Goal: Transaction & Acquisition: Purchase product/service

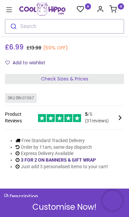
scroll to position [106, 0]
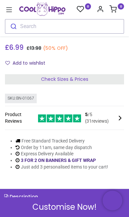
click at [93, 80] on div "Check Sizes & Prices" at bounding box center [64, 79] width 119 height 11
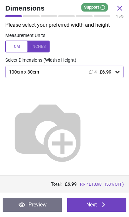
click at [123, 5] on icon at bounding box center [120, 8] width 8 height 8
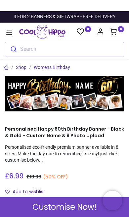
scroll to position [0, 0]
click at [78, 206] on span "Customise Now!" at bounding box center [64, 207] width 64 height 11
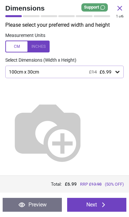
click at [114, 69] on icon at bounding box center [117, 72] width 7 height 7
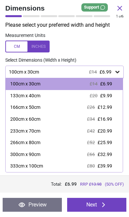
click at [118, 50] on label at bounding box center [64, 47] width 118 height 12
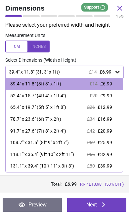
click at [118, 72] on icon at bounding box center [117, 72] width 4 height 2
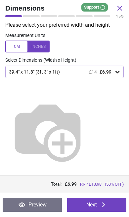
click at [49, 200] on button "Preview" at bounding box center [32, 205] width 59 height 14
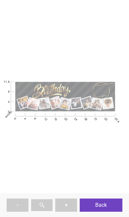
click at [109, 202] on button "Back" at bounding box center [101, 205] width 43 height 13
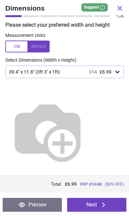
click at [27, 17] on div at bounding box center [31, 16] width 17 height 2
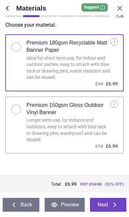
click at [49, 17] on div at bounding box center [49, 16] width 17 height 2
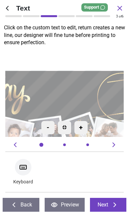
click at [117, 142] on icon at bounding box center [114, 145] width 8 height 8
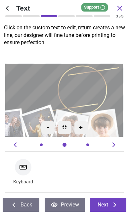
click at [117, 145] on icon at bounding box center [114, 145] width 8 height 8
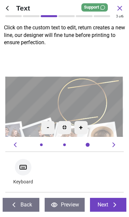
click at [114, 143] on icon at bounding box center [114, 145] width 8 height 8
click at [119, 143] on div "- + Keyboard" at bounding box center [65, 167] width 124 height 52
click at [120, 8] on icon at bounding box center [120, 8] width 4 height 4
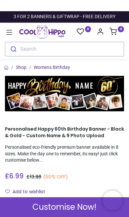
click at [57, 100] on img at bounding box center [64, 94] width 119 height 36
click at [22, 101] on img at bounding box center [64, 94] width 119 height 36
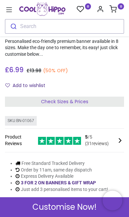
scroll to position [88, 0]
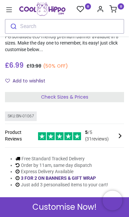
click at [100, 93] on div "Check Sizes & Prices" at bounding box center [64, 97] width 119 height 11
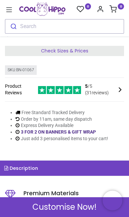
click at [80, 205] on span "Customise Now!" at bounding box center [64, 207] width 64 height 11
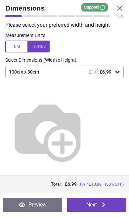
scroll to position [136, 0]
click at [118, 69] on icon at bounding box center [117, 72] width 7 height 7
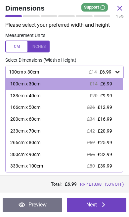
click at [107, 96] on span "£9.99" at bounding box center [106, 95] width 12 height 5
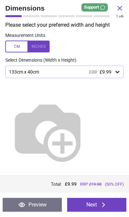
click at [108, 208] on button "Next" at bounding box center [96, 205] width 59 height 14
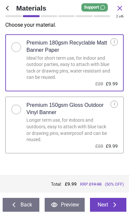
click at [13, 111] on div at bounding box center [16, 110] width 10 height 10
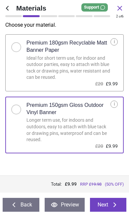
click at [107, 205] on button "Next" at bounding box center [108, 205] width 37 height 14
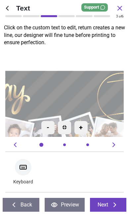
click at [23, 173] on div at bounding box center [23, 167] width 17 height 17
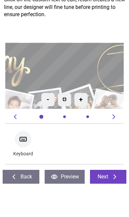
type textarea "**"
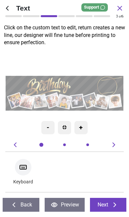
click at [87, 86] on textarea "**" at bounding box center [84, 84] width 25 height 7
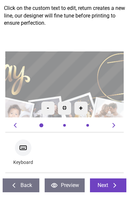
click at [63, 126] on img at bounding box center [64, 128] width 4 height 4
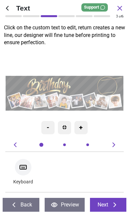
click at [23, 170] on icon at bounding box center [23, 168] width 8 height 8
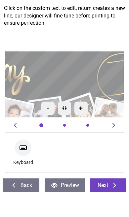
click at [85, 121] on div "+" at bounding box center [80, 127] width 13 height 13
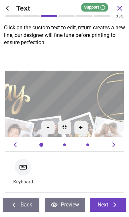
click at [84, 129] on div "+" at bounding box center [80, 127] width 13 height 13
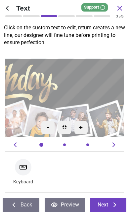
click at [84, 130] on div "+" at bounding box center [80, 127] width 13 height 13
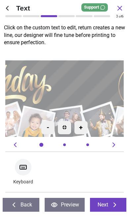
click at [93, 85] on textarea "**" at bounding box center [85, 83] width 62 height 18
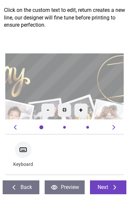
click at [65, 85] on textarea "**" at bounding box center [64, 94] width 62 height 18
click at [64, 85] on textarea "**" at bounding box center [64, 94] width 62 height 18
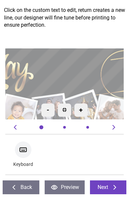
click at [95, 80] on textarea "**" at bounding box center [68, 88] width 62 height 17
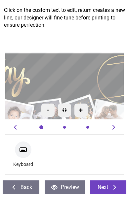
click at [87, 85] on textarea "**" at bounding box center [64, 94] width 62 height 18
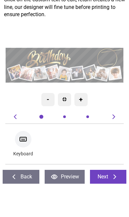
click at [116, 49] on div ".cls-1 { filter: url(#drop-shadow-2); } .cls-1, .cls-2, .cls-3, .cls-4, .cls-5,…" at bounding box center [64, 93] width 118 height 89
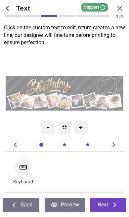
click at [114, 148] on icon at bounding box center [114, 145] width 8 height 8
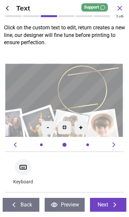
click at [110, 144] on icon at bounding box center [114, 145] width 8 height 8
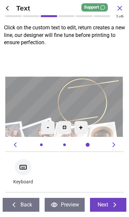
click at [116, 149] on icon at bounding box center [114, 145] width 8 height 8
click at [114, 146] on icon at bounding box center [114, 145] width 8 height 8
click at [41, 101] on textarea "**" at bounding box center [25, 100] width 62 height 18
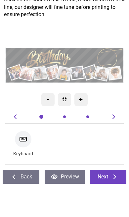
click at [117, 141] on icon at bounding box center [114, 145] width 8 height 8
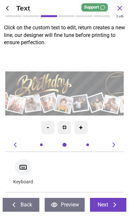
click at [113, 204] on icon at bounding box center [115, 205] width 8 height 8
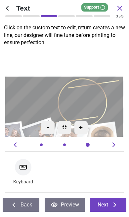
click at [114, 205] on icon at bounding box center [115, 205] width 8 height 8
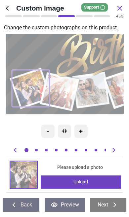
click at [84, 186] on div "Upload" at bounding box center [81, 182] width 80 height 13
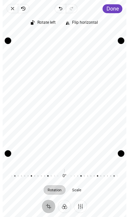
click at [111, 7] on span "Done" at bounding box center [112, 9] width 12 height 6
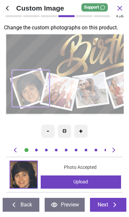
click at [93, 181] on div "Upload" at bounding box center [81, 182] width 80 height 13
click at [111, 204] on button "Next" at bounding box center [108, 205] width 37 height 14
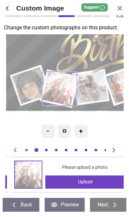
scroll to position [0, 119]
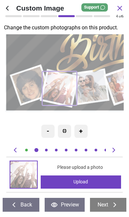
click at [86, 185] on div "Upload" at bounding box center [81, 182] width 80 height 13
click at [92, 185] on div "Upload" at bounding box center [81, 182] width 80 height 13
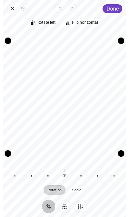
click at [115, 8] on span "Done" at bounding box center [112, 9] width 12 height 6
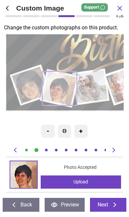
click at [114, 206] on icon at bounding box center [115, 205] width 8 height 8
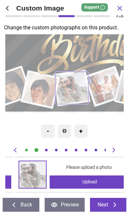
scroll to position [0, 237]
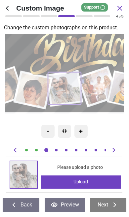
click at [97, 183] on div "Upload" at bounding box center [81, 182] width 80 height 13
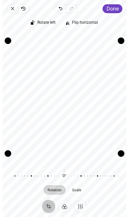
click at [119, 8] on button "Done" at bounding box center [112, 8] width 20 height 9
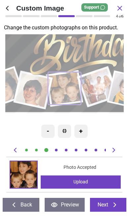
click at [116, 204] on icon at bounding box center [114, 205] width 3 height 5
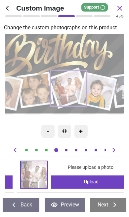
scroll to position [0, 355]
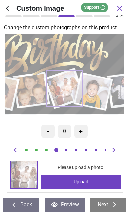
click at [101, 182] on div "Upload" at bounding box center [81, 182] width 80 height 13
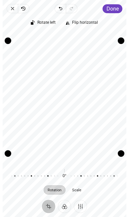
click at [115, 11] on span "Done" at bounding box center [112, 9] width 12 height 6
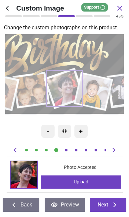
click at [112, 203] on icon at bounding box center [115, 205] width 8 height 8
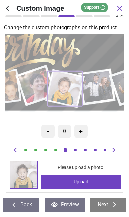
scroll to position [0, 2]
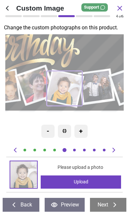
click at [93, 182] on div "Upload" at bounding box center [81, 182] width 80 height 13
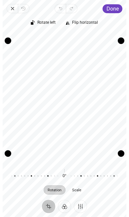
click at [116, 12] on button "Done" at bounding box center [112, 8] width 20 height 9
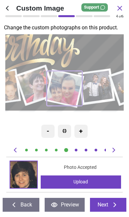
scroll to position [0, 474]
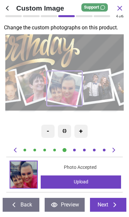
click at [112, 205] on icon at bounding box center [115, 205] width 8 height 8
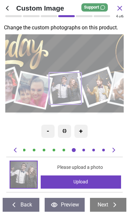
scroll to position [0, 3]
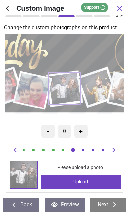
click at [91, 180] on div "Upload" at bounding box center [81, 182] width 80 height 13
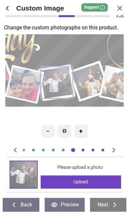
click at [90, 180] on div "Upload" at bounding box center [81, 182] width 80 height 13
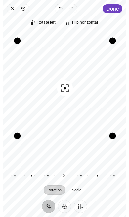
click at [119, 11] on span "Done" at bounding box center [112, 9] width 12 height 6
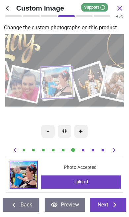
click at [113, 88] on image at bounding box center [118, 85] width 35 height 34
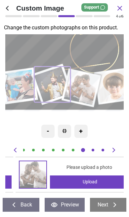
scroll to position [0, 830]
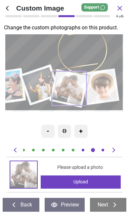
click at [92, 183] on div "Upload" at bounding box center [81, 182] width 80 height 13
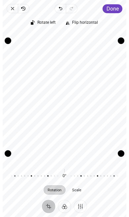
click at [81, 193] on button "Scale" at bounding box center [76, 190] width 17 height 9
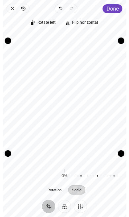
click at [52, 209] on button "Crop" at bounding box center [48, 206] width 13 height 13
click at [118, 9] on span "Done" at bounding box center [112, 9] width 12 height 6
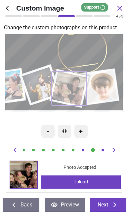
click at [109, 87] on image at bounding box center [100, 87] width 33 height 33
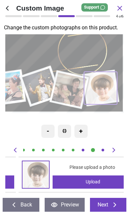
scroll to position [0, 948]
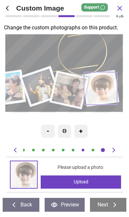
click at [93, 180] on div "Upload" at bounding box center [81, 182] width 80 height 13
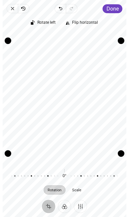
click at [118, 9] on span "Done" at bounding box center [112, 9] width 12 height 6
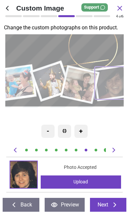
scroll to position [0, 948]
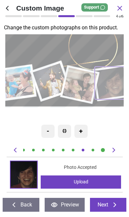
click at [50, 89] on image at bounding box center [51, 81] width 36 height 36
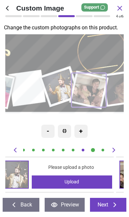
scroll to position [0, 711]
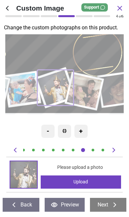
click at [97, 166] on span "Please upload a photo" at bounding box center [80, 167] width 46 height 7
click at [96, 182] on div "Upload" at bounding box center [81, 182] width 80 height 13
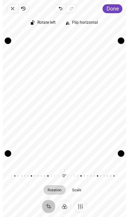
click at [114, 12] on button "Done" at bounding box center [112, 8] width 20 height 9
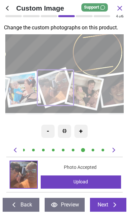
click at [111, 206] on button "Next" at bounding box center [108, 205] width 37 height 14
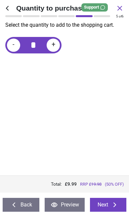
click at [75, 207] on button "Preview" at bounding box center [65, 205] width 40 height 14
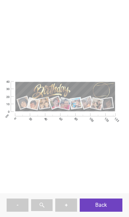
click at [43, 207] on img at bounding box center [42, 205] width 6 height 6
click at [103, 205] on button "Back" at bounding box center [101, 205] width 43 height 13
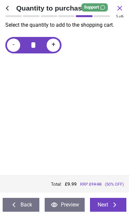
click at [28, 206] on button "Back" at bounding box center [21, 205] width 37 height 14
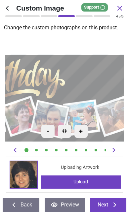
click at [99, 78] on div ".cls-1 { filter: url(#drop-shadow-2); } .cls-1, .cls-2, .cls-3, .cls-4, .cls-5,…" at bounding box center [50, 98] width 296 height 89
click at [97, 82] on div ".cls-1 { filter: url(#drop-shadow-2); } .cls-1, .cls-2, .cls-3, .cls-4, .cls-5,…" at bounding box center [50, 98] width 296 height 89
click at [99, 80] on div ".cls-1 { filter: url(#drop-shadow-2); } .cls-1, .cls-2, .cls-3, .cls-4, .cls-5,…" at bounding box center [50, 98] width 296 height 89
click at [28, 207] on button "Back" at bounding box center [21, 205] width 37 height 14
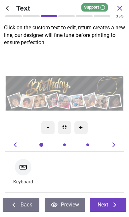
click at [27, 205] on button "Back" at bounding box center [21, 205] width 37 height 14
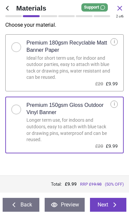
click at [113, 202] on icon at bounding box center [115, 205] width 8 height 8
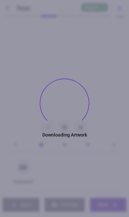
type textarea "**"
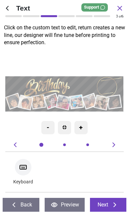
click at [84, 86] on textarea "**" at bounding box center [83, 85] width 25 height 7
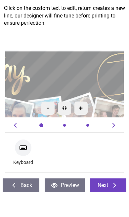
scroll to position [136, 0]
type textarea "*"
type textarea "**"
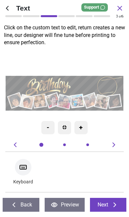
click at [76, 204] on button "Preview" at bounding box center [65, 205] width 40 height 14
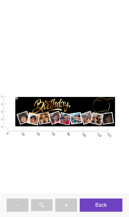
type textarea "**"
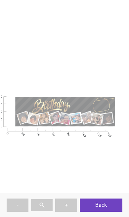
click at [111, 204] on button "Back" at bounding box center [101, 205] width 43 height 13
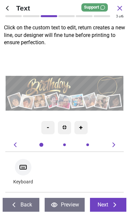
click at [116, 49] on div ".cls-1 { filter: url(#drop-shadow-2); } .cls-1, .cls-2, .cls-3, .cls-4, .cls-5,…" at bounding box center [64, 93] width 118 height 89
click at [112, 201] on icon at bounding box center [115, 205] width 8 height 8
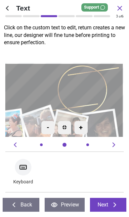
click at [114, 203] on icon at bounding box center [115, 205] width 8 height 8
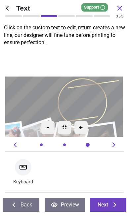
click at [113, 204] on icon at bounding box center [115, 205] width 8 height 8
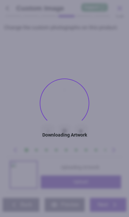
type textarea "**"
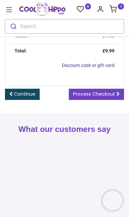
scroll to position [255, 0]
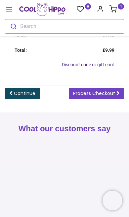
click at [101, 67] on link "Discount code or gift card" at bounding box center [88, 64] width 53 height 5
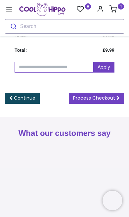
click at [65, 73] on input "text" at bounding box center [54, 67] width 79 height 11
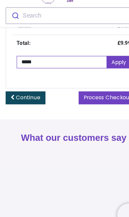
type input "*****"
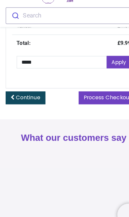
click at [105, 62] on link "Apply" at bounding box center [103, 67] width 21 height 11
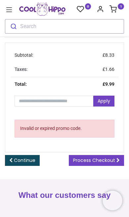
scroll to position [220, 0]
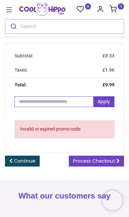
click at [75, 107] on input "text" at bounding box center [54, 101] width 79 height 11
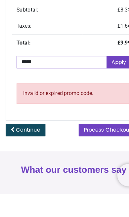
type input "*****"
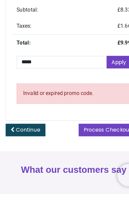
click at [104, 96] on link "Apply" at bounding box center [103, 101] width 21 height 11
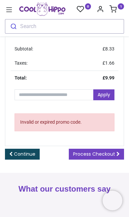
scroll to position [218, 0]
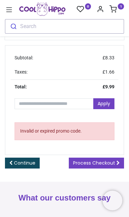
click at [110, 166] on span "Process Checkout" at bounding box center [94, 163] width 42 height 7
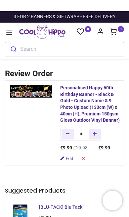
scroll to position [0, 0]
click at [10, 34] on icon at bounding box center [9, 32] width 9 height 9
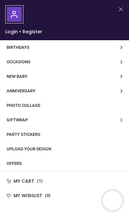
click at [122, 44] on link "Birthdays" at bounding box center [64, 47] width 129 height 15
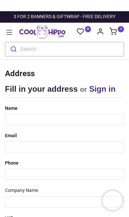
select select "***"
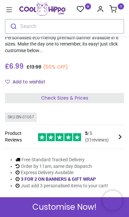
scroll to position [88, 0]
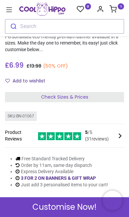
click at [107, 96] on div "Check Sizes & Prices" at bounding box center [64, 97] width 119 height 11
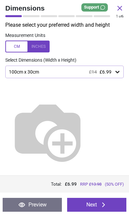
click at [119, 69] on icon at bounding box center [117, 72] width 7 height 7
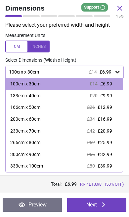
click at [100, 204] on icon at bounding box center [103, 205] width 8 height 8
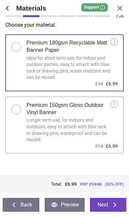
click at [117, 101] on div "i" at bounding box center [113, 104] width 7 height 7
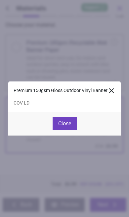
click at [121, 86] on div "Premium 150gsm Gloss Outdoor Vinyl Banner" at bounding box center [64, 91] width 112 height 18
click at [115, 91] on icon at bounding box center [111, 91] width 8 height 8
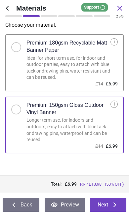
click at [109, 204] on button "Next" at bounding box center [108, 205] width 37 height 14
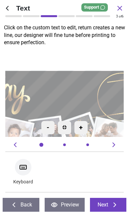
click at [69, 97] on textarea at bounding box center [64, 94] width 62 height 18
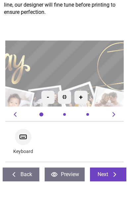
type textarea "**"
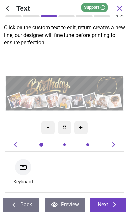
click at [113, 208] on icon at bounding box center [115, 205] width 8 height 8
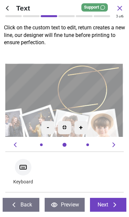
click at [112, 206] on icon at bounding box center [115, 205] width 8 height 8
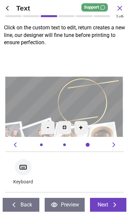
click at [112, 205] on icon at bounding box center [115, 205] width 8 height 8
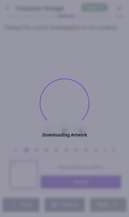
type textarea "**"
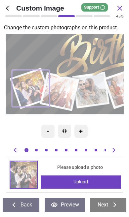
click at [92, 177] on div "Upload" at bounding box center [81, 182] width 80 height 13
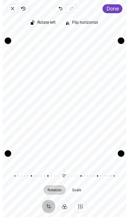
click at [117, 8] on span "Done" at bounding box center [112, 9] width 12 height 6
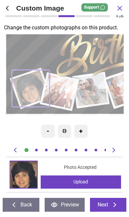
click at [115, 204] on icon at bounding box center [115, 205] width 8 height 8
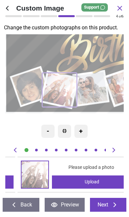
scroll to position [0, 119]
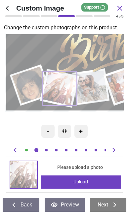
click at [93, 180] on div "Upload" at bounding box center [81, 182] width 80 height 13
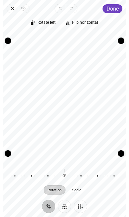
click at [117, 12] on button "Done" at bounding box center [112, 8] width 20 height 9
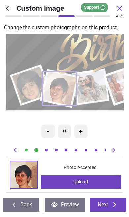
click at [95, 87] on image at bounding box center [90, 87] width 33 height 33
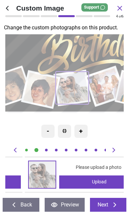
scroll to position [0, 237]
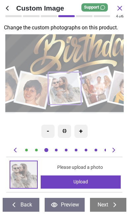
click at [96, 178] on div "Upload" at bounding box center [81, 182] width 80 height 13
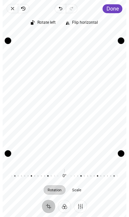
click at [117, 14] on div "Rotate left Flip horizontal Recenter Rotation Scale 0° Reset" at bounding box center [65, 106] width 124 height 187
click at [117, 6] on span "Done" at bounding box center [112, 9] width 12 height 6
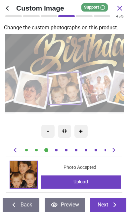
click at [113, 201] on button "Next" at bounding box center [108, 205] width 37 height 14
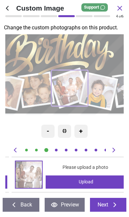
scroll to position [0, 355]
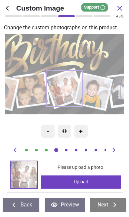
click at [103, 181] on div "Upload" at bounding box center [81, 182] width 80 height 13
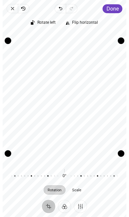
click at [118, 8] on span "Done" at bounding box center [112, 9] width 12 height 6
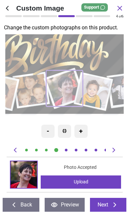
click at [112, 208] on icon at bounding box center [115, 205] width 8 height 8
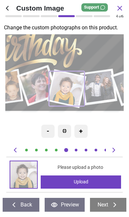
scroll to position [0, 2]
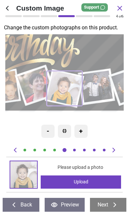
click at [98, 180] on div "Upload" at bounding box center [81, 182] width 80 height 13
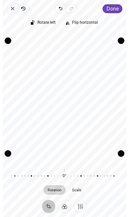
click at [117, 9] on span "Done" at bounding box center [112, 9] width 12 height 6
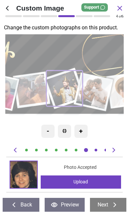
scroll to position [0, 711]
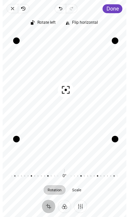
click at [116, 10] on span "Done" at bounding box center [112, 9] width 12 height 6
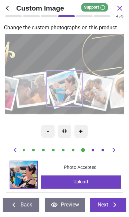
click at [117, 204] on icon at bounding box center [115, 205] width 8 height 8
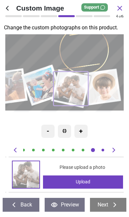
scroll to position [0, 830]
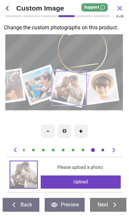
click at [102, 179] on div "Upload" at bounding box center [81, 182] width 80 height 13
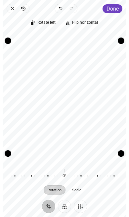
click at [117, 9] on span "Done" at bounding box center [112, 9] width 12 height 6
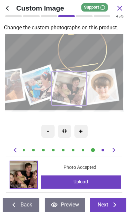
click at [113, 202] on icon at bounding box center [115, 205] width 8 height 8
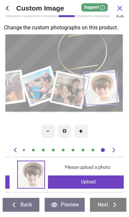
scroll to position [0, 948]
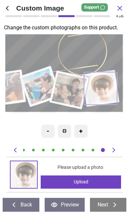
click at [105, 180] on div "Upload" at bounding box center [81, 182] width 80 height 13
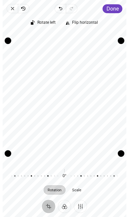
click at [115, 12] on button "Done" at bounding box center [112, 8] width 20 height 9
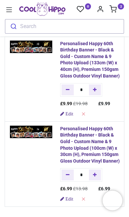
scroll to position [21, 0]
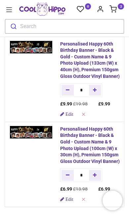
click at [86, 117] on icon "Remove from cart" at bounding box center [83, 114] width 5 height 5
type input "*"
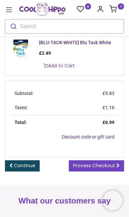
scroll to position [183, 0]
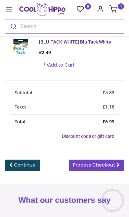
click at [101, 163] on link "Process Checkout" at bounding box center [96, 165] width 55 height 11
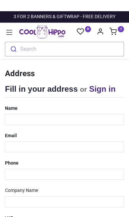
select select "***"
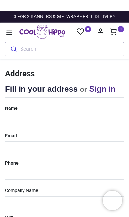
click at [83, 122] on input "text" at bounding box center [64, 119] width 119 height 11
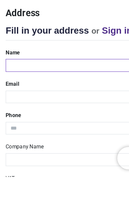
type input "****"
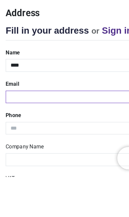
type input "**********"
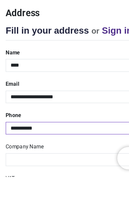
type input "**********"
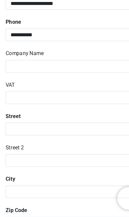
scroll to position [118, 0]
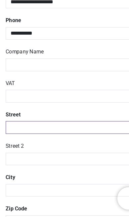
click at [77, 133] on input "text" at bounding box center [64, 138] width 119 height 11
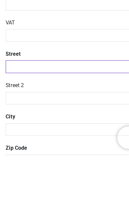
type input "**********"
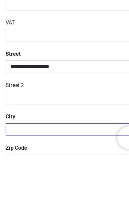
type input "*********"
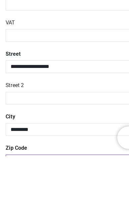
type input "******"
select select "***"
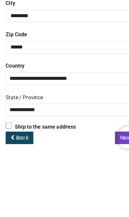
scroll to position [217, 0]
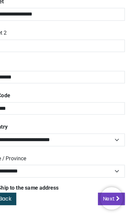
click at [108, 196] on link "Next" at bounding box center [111, 201] width 23 height 11
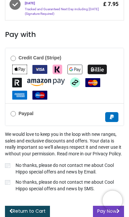
scroll to position [243, 0]
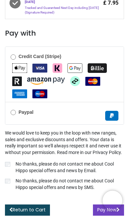
click at [108, 77] on div "Credit Card (Stripe)" at bounding box center [64, 74] width 118 height 55
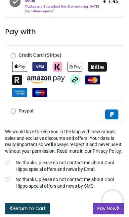
scroll to position [271, 0]
click at [96, 209] on button "Pay Now" at bounding box center [108, 208] width 31 height 11
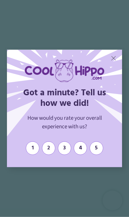
scroll to position [452, 0]
